Goal: Navigation & Orientation: Go to known website

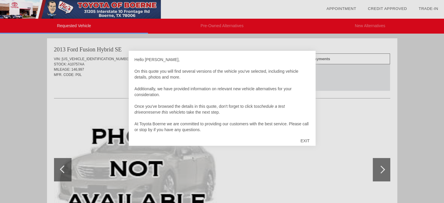
click at [307, 142] on div "EXIT" at bounding box center [304, 141] width 21 height 18
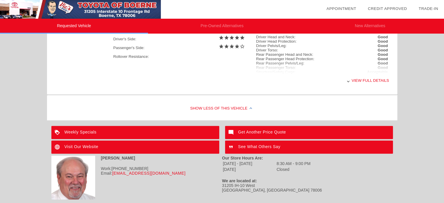
scroll to position [296, 0]
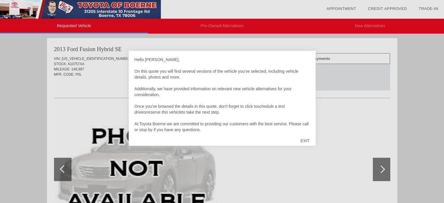
click at [303, 139] on div "EXIT" at bounding box center [304, 141] width 21 height 18
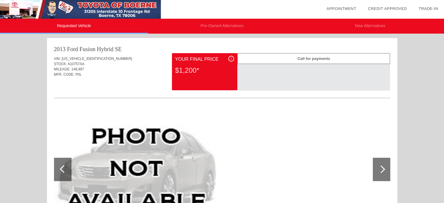
click at [77, 7] on img at bounding box center [80, 9] width 161 height 19
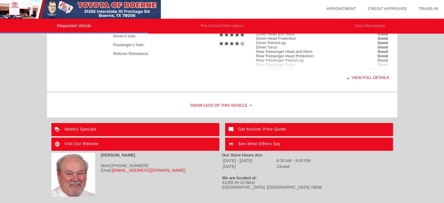
scroll to position [296, 0]
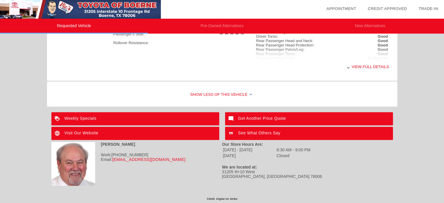
click at [71, 133] on div "Visit Our Website" at bounding box center [135, 133] width 168 height 13
